Goal: Transaction & Acquisition: Purchase product/service

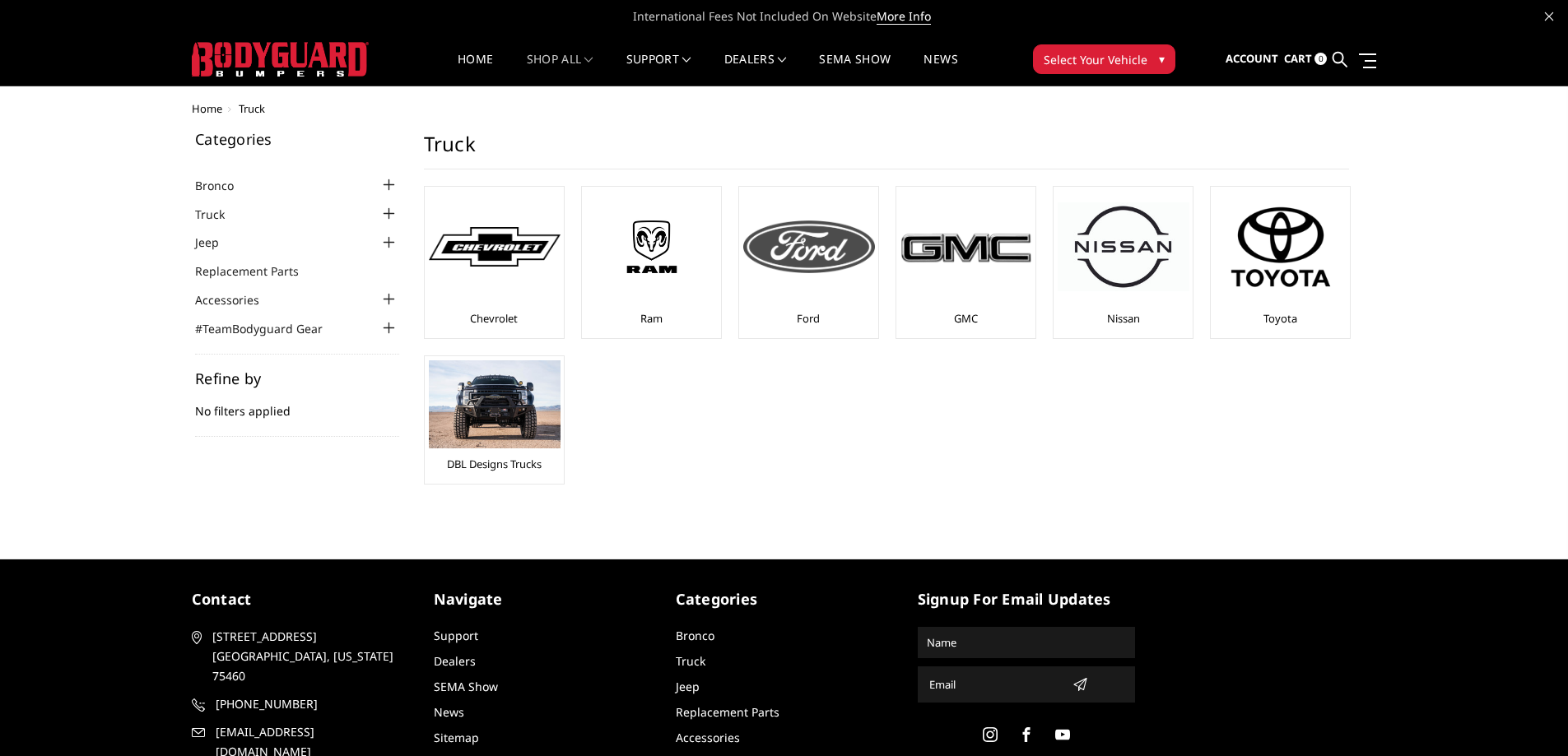
click at [830, 255] on img at bounding box center [809, 247] width 132 height 53
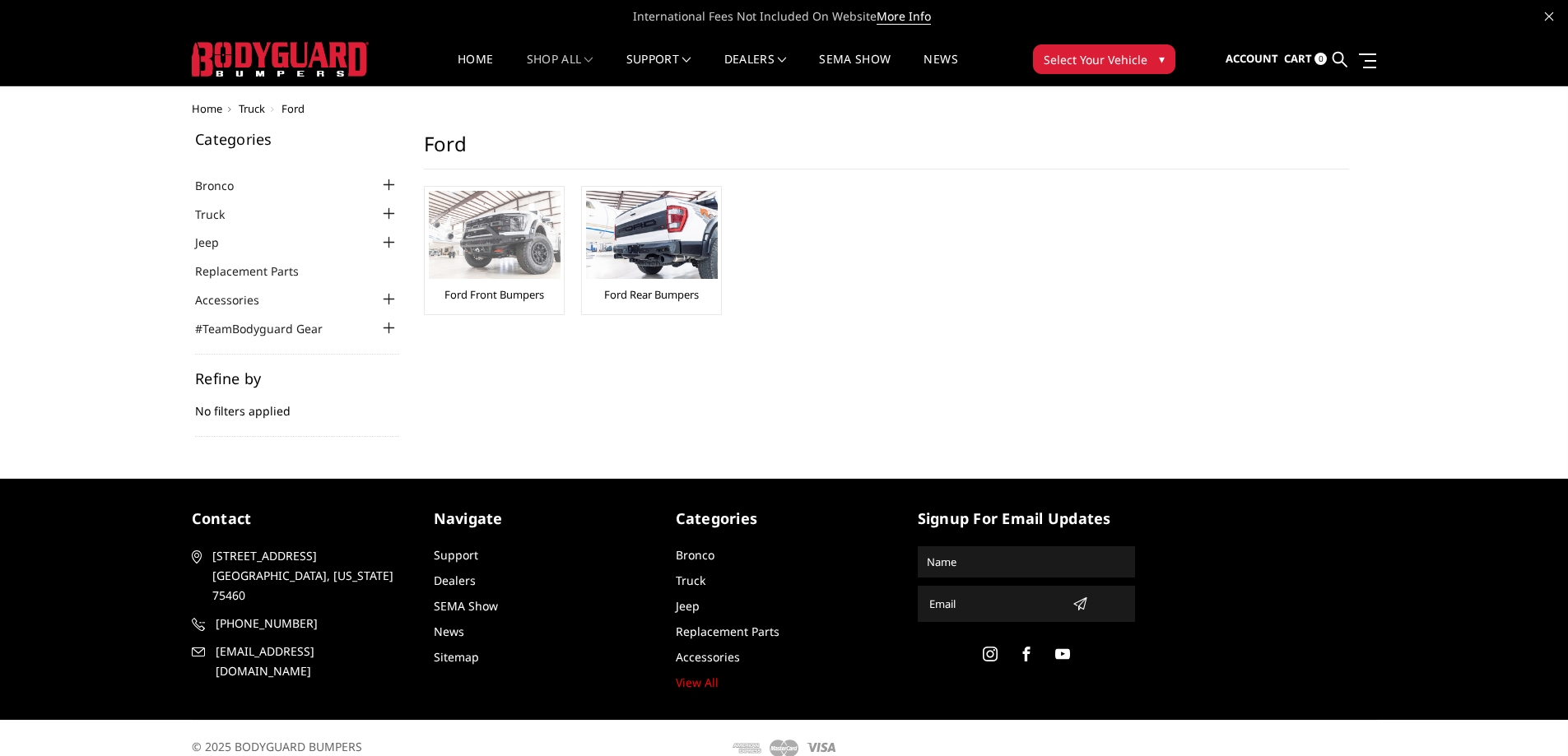
click at [507, 229] on img at bounding box center [495, 235] width 132 height 88
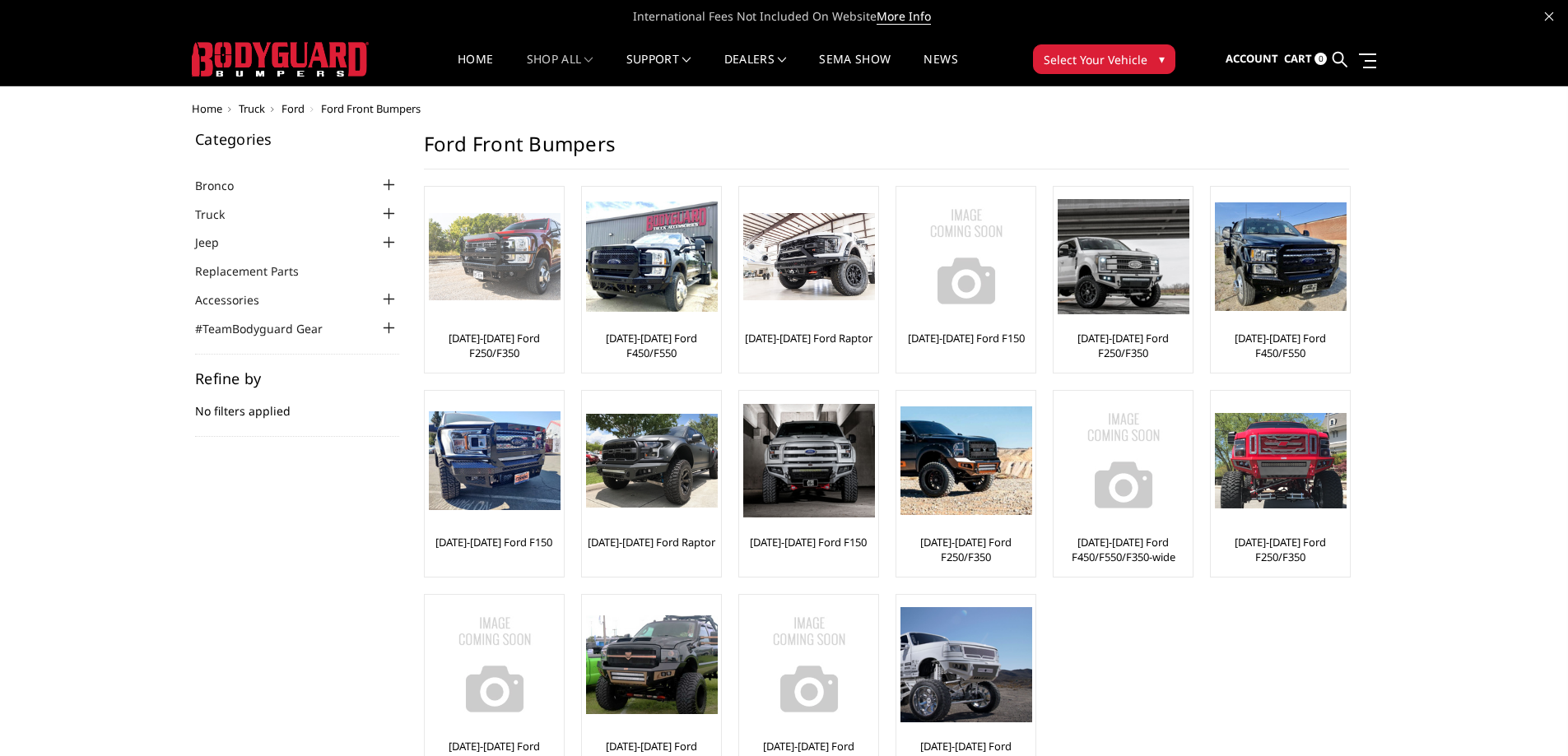
click at [500, 274] on img at bounding box center [495, 257] width 132 height 88
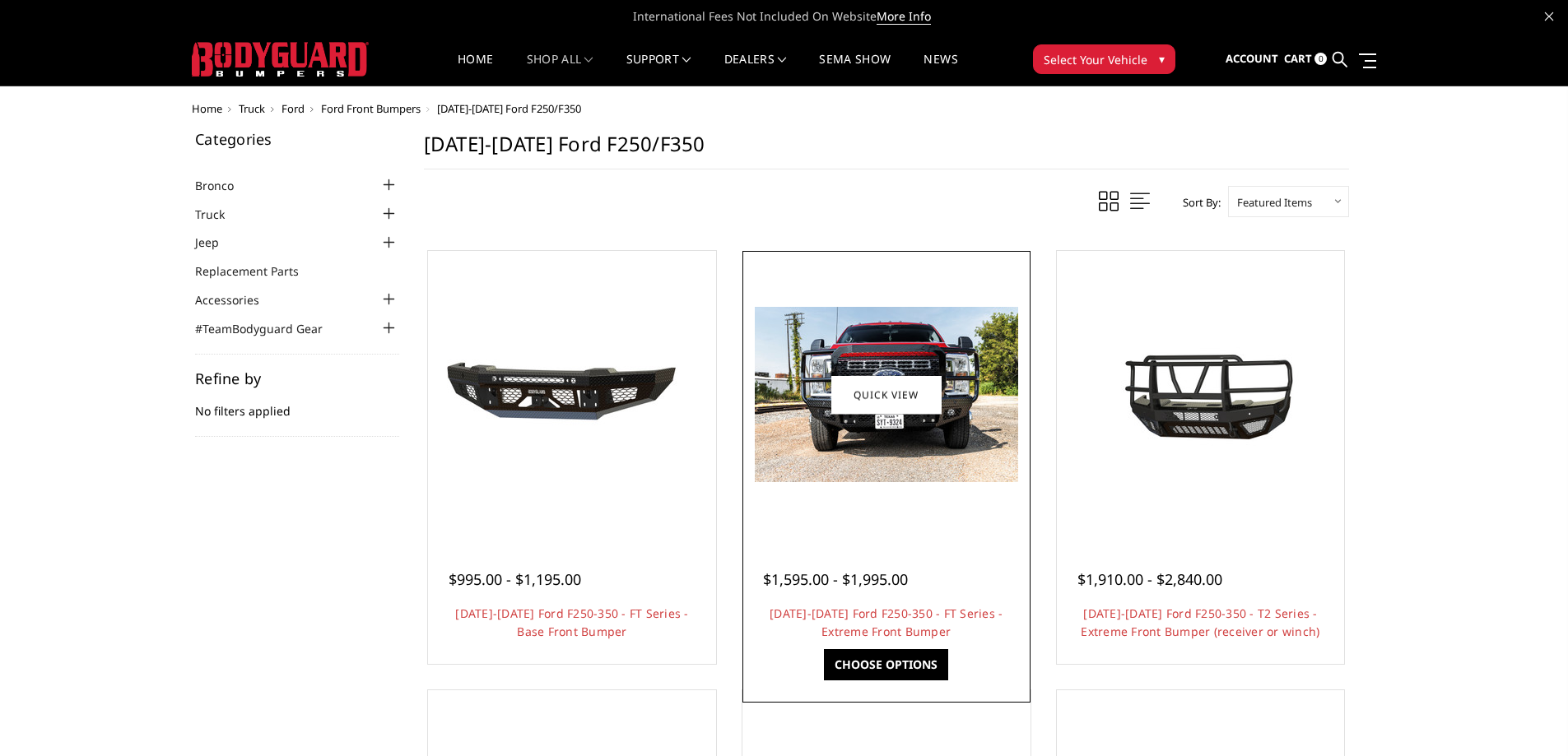
click at [891, 666] on link "Choose Options" at bounding box center [886, 665] width 124 height 31
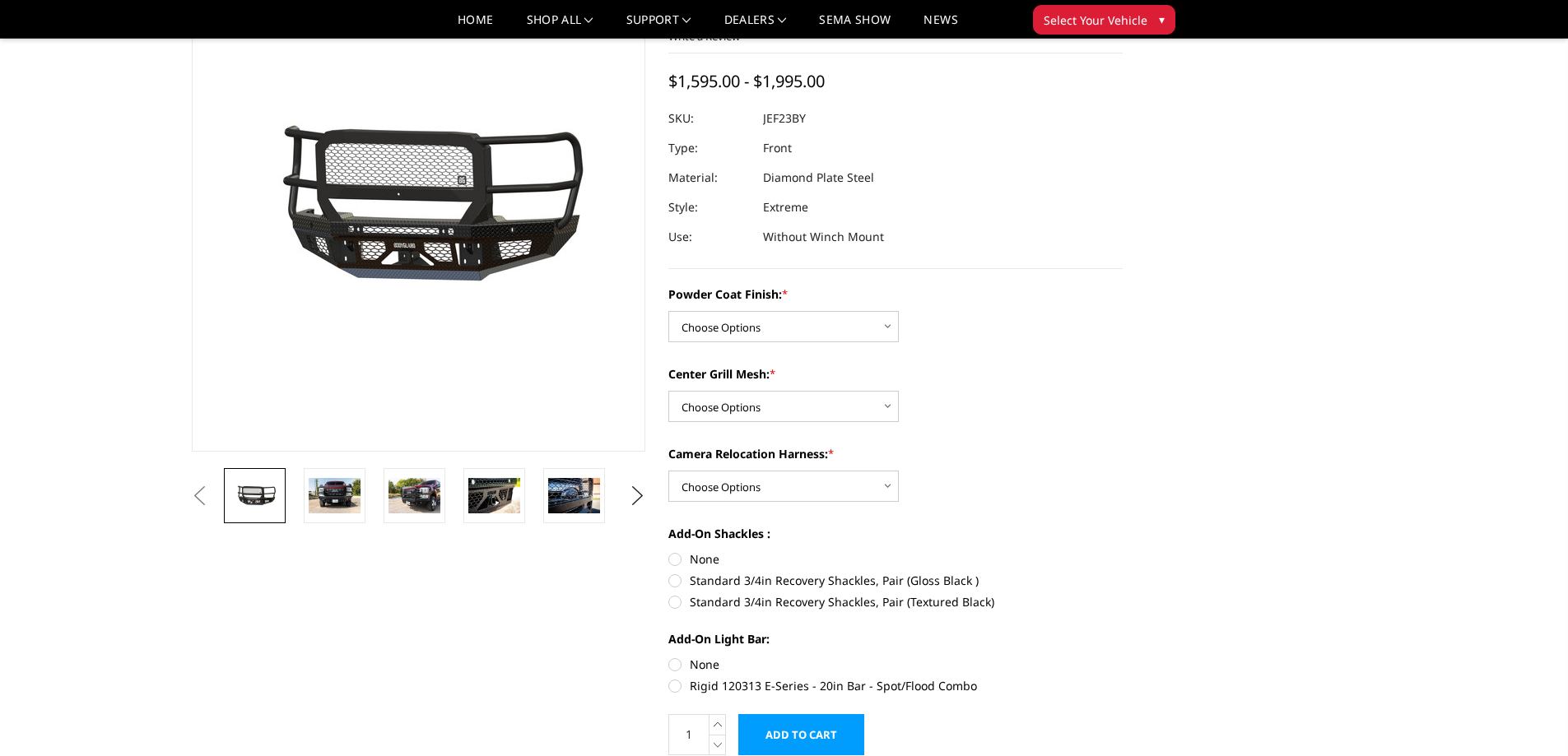
scroll to position [165, 0]
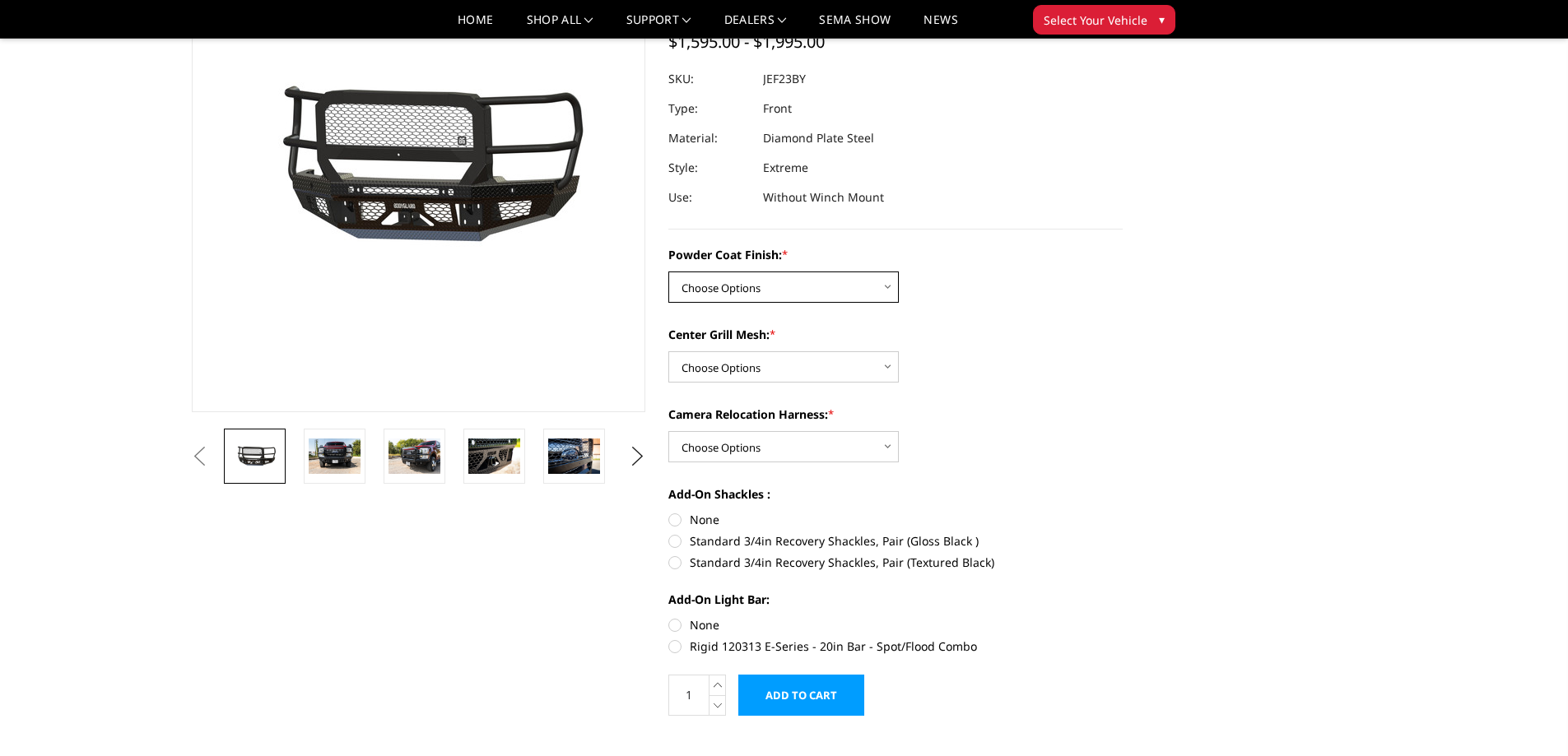
click at [747, 284] on select "Choose Options Bare Metal Gloss Black Powder Coat Textured Black Powder Coat" at bounding box center [783, 287] width 230 height 31
select select "3264"
click at [668, 272] on select "Choose Options Bare Metal Gloss Black Powder Coat Textured Black Powder Coat" at bounding box center [783, 287] width 230 height 31
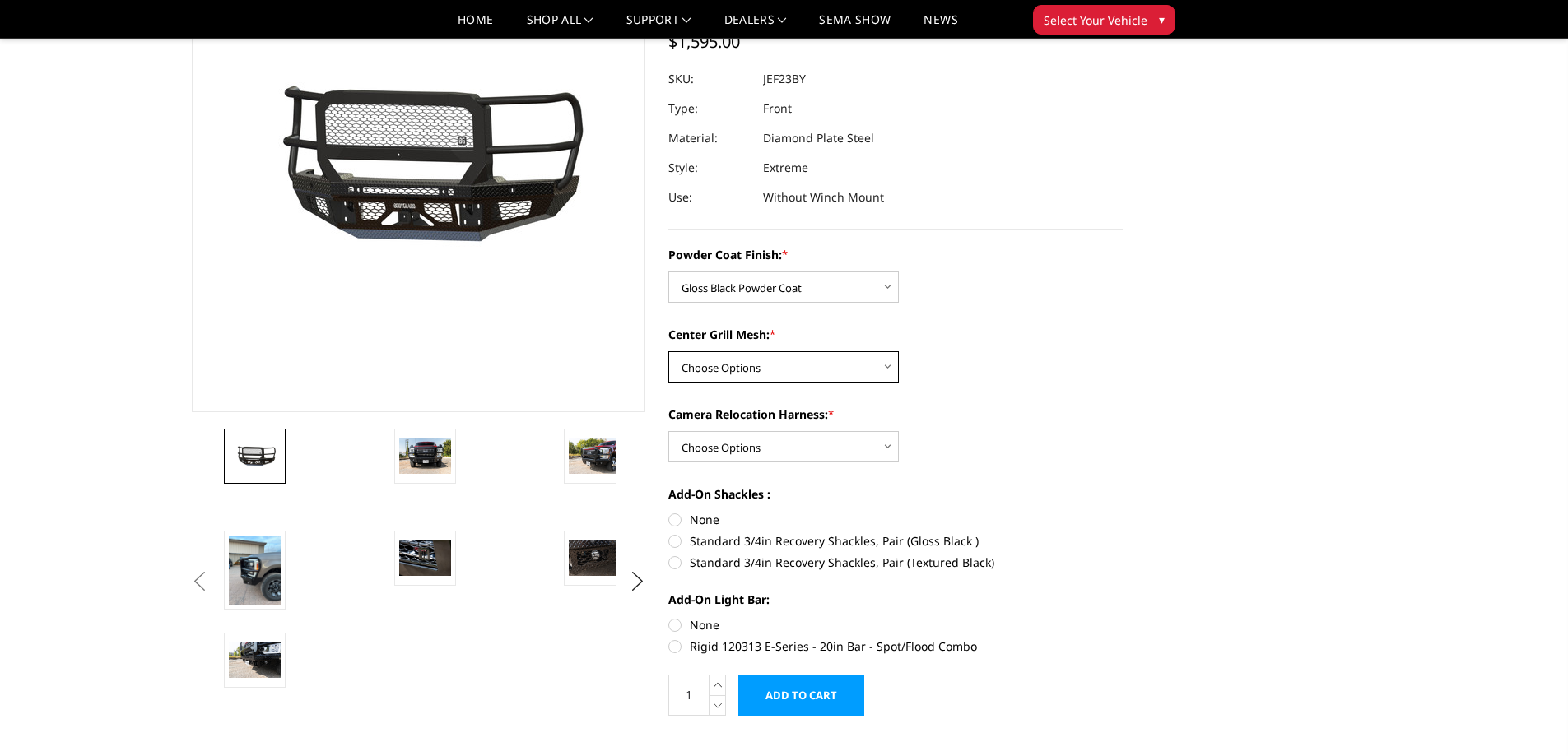
click at [758, 354] on select "Choose Options WITH Expanded Metal in Center Grill WITHOUT Expanded Metal in Ce…" at bounding box center [783, 367] width 230 height 31
select select "3266"
click at [668, 351] on select "Choose Options WITH Expanded Metal in Center Grill WITHOUT Expanded Metal in Ce…" at bounding box center [783, 367] width 230 height 31
click at [735, 444] on select "Choose Options WITH Camera Relocation Harness WITHOUT Camera Relocation Harness" at bounding box center [783, 446] width 230 height 31
select select "3268"
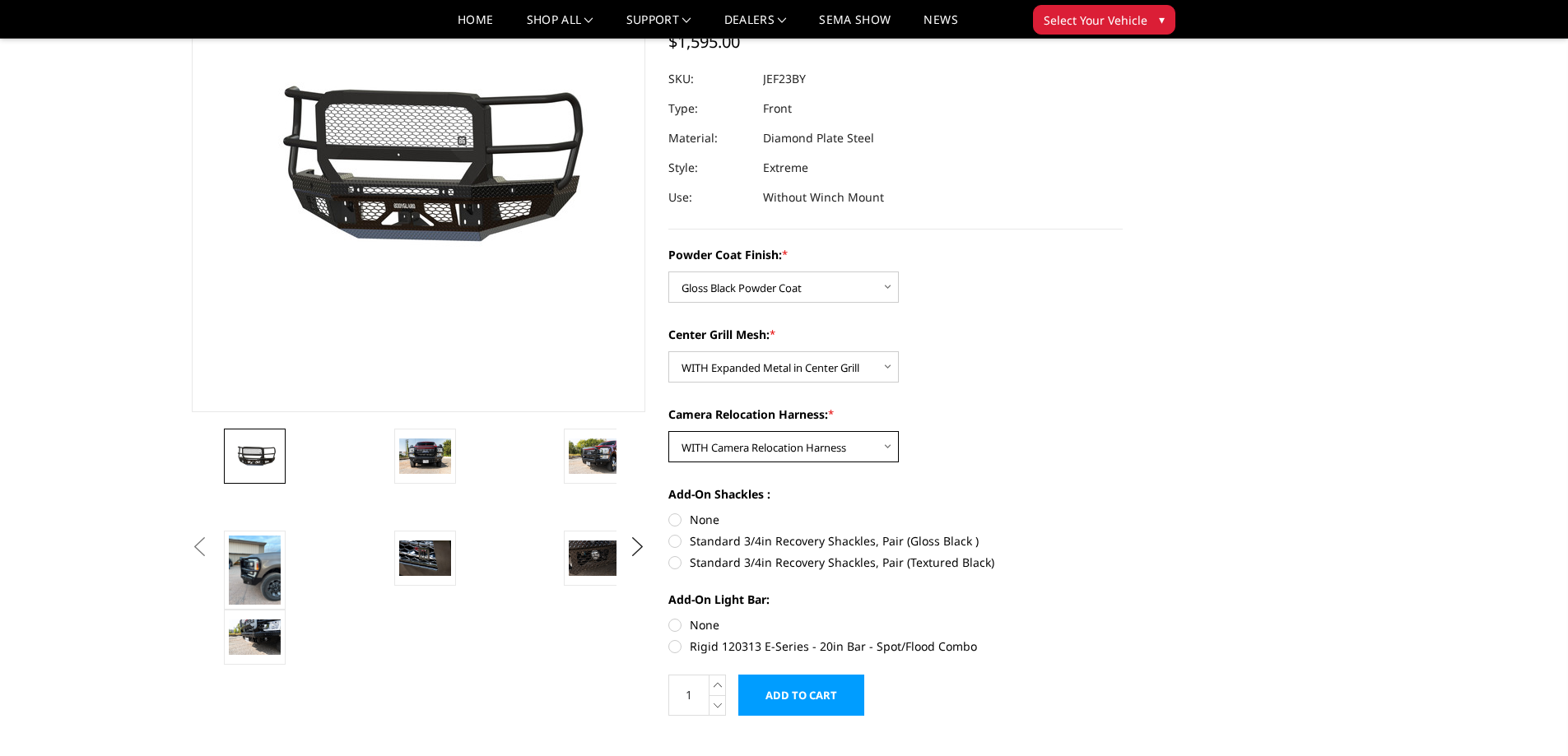
click at [668, 431] on select "Choose Options WITH Camera Relocation Harness WITHOUT Camera Relocation Harness" at bounding box center [783, 446] width 230 height 31
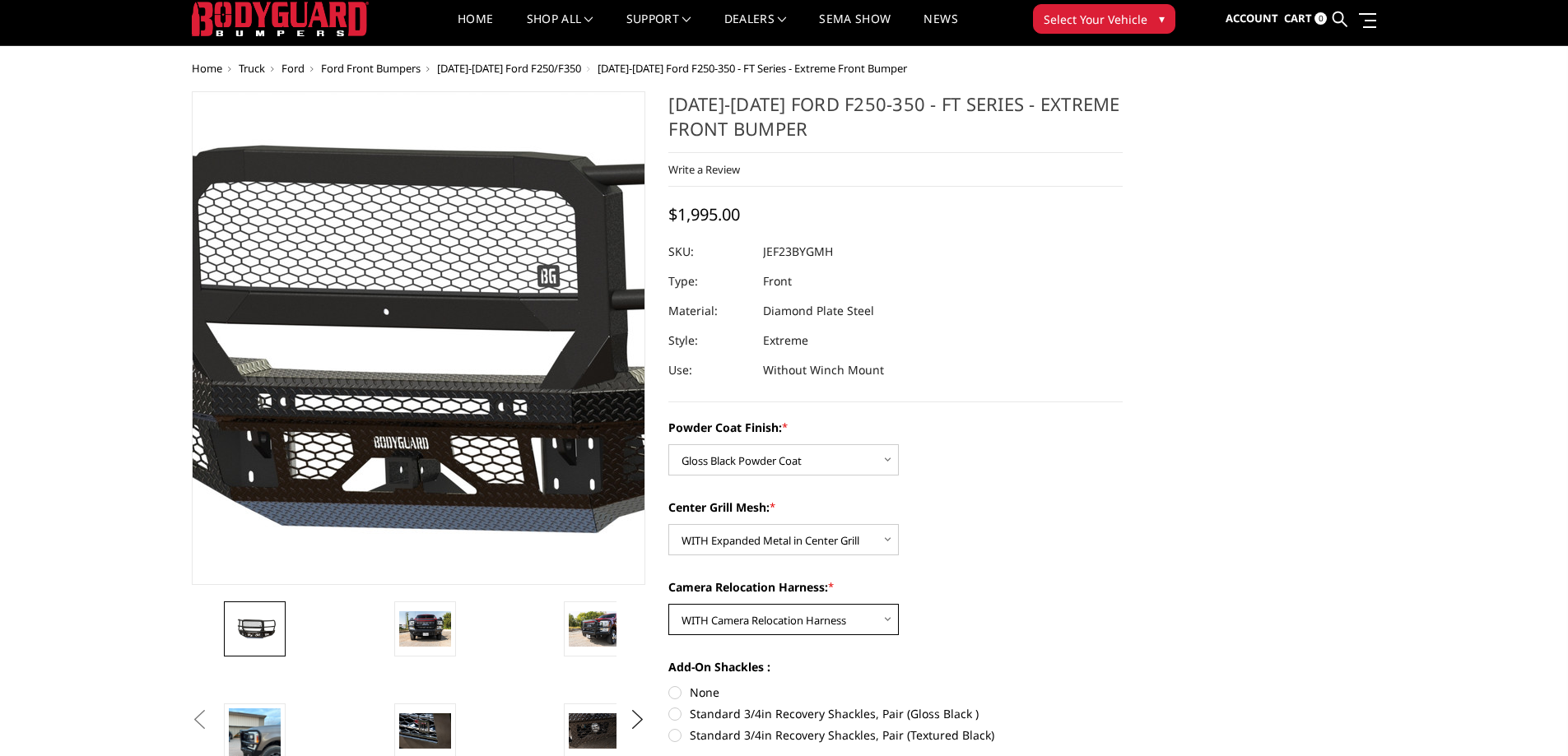
scroll to position [0, 0]
